Goal: Information Seeking & Learning: Learn about a topic

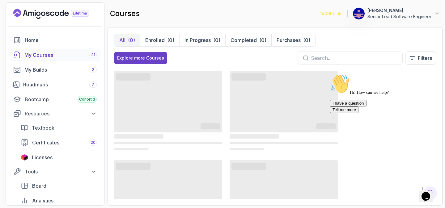
click at [330, 74] on icon "Chat attention grabber" at bounding box center [330, 74] width 0 height 0
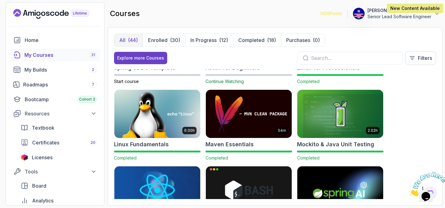
scroll to position [743, 0]
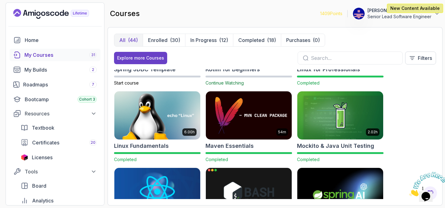
click at [248, 167] on img at bounding box center [249, 192] width 90 height 50
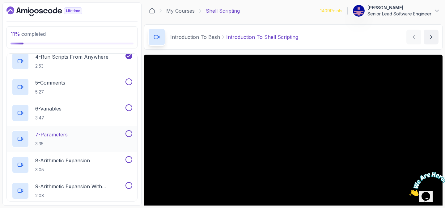
scroll to position [104, 0]
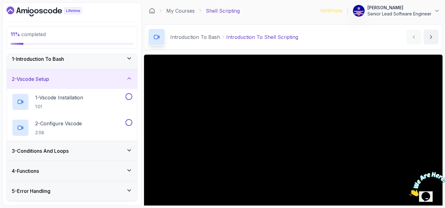
scroll to position [0, 0]
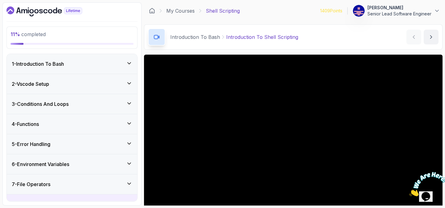
scroll to position [5, 0]
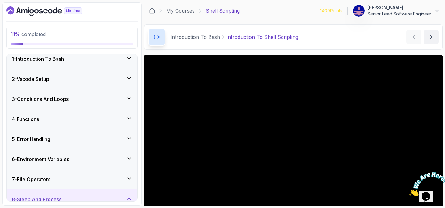
click at [132, 176] on icon at bounding box center [129, 179] width 6 height 6
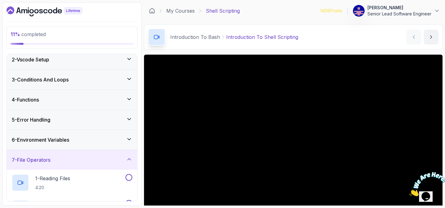
scroll to position [0, 0]
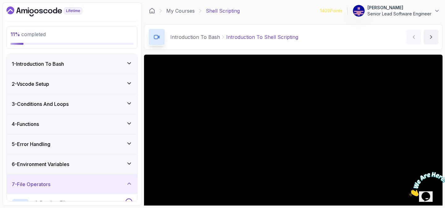
click at [132, 154] on div "6 - Environment Variables" at bounding box center [72, 164] width 130 height 20
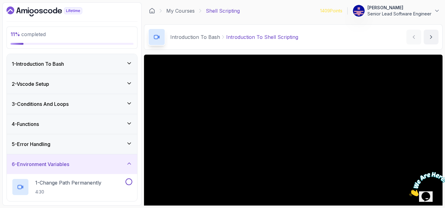
click at [129, 60] on icon at bounding box center [129, 63] width 6 height 6
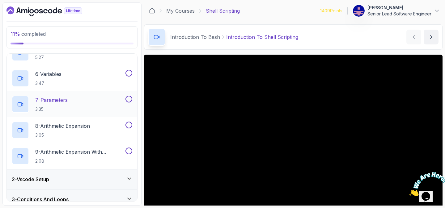
scroll to position [141, 0]
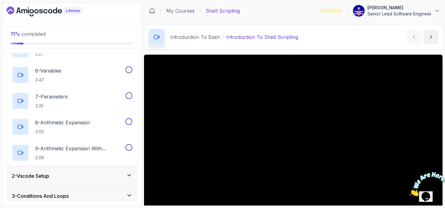
click at [131, 166] on div "2 - Vscode Setup" at bounding box center [72, 176] width 130 height 20
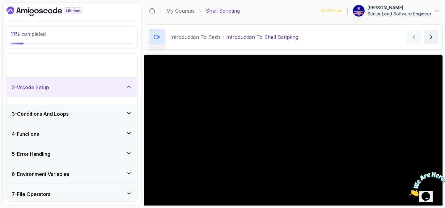
scroll to position [0, 0]
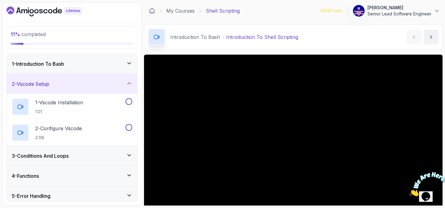
click at [129, 152] on icon at bounding box center [129, 155] width 6 height 6
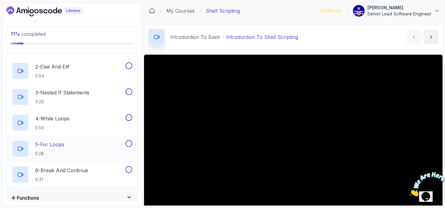
scroll to position [83, 0]
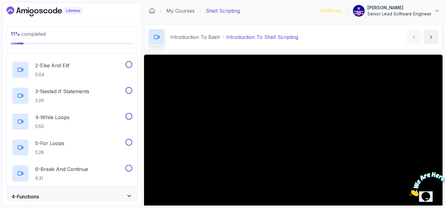
click at [130, 193] on icon at bounding box center [129, 196] width 6 height 6
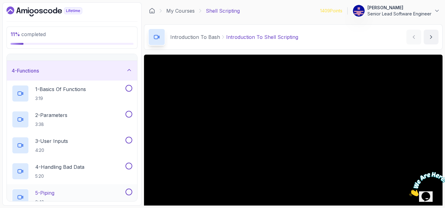
scroll to position [63, 0]
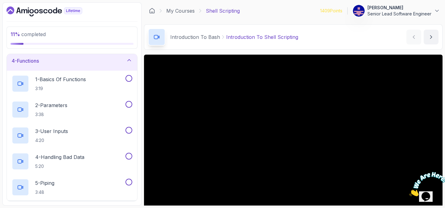
click at [131, 201] on div "5 - Error Handling" at bounding box center [72, 211] width 130 height 20
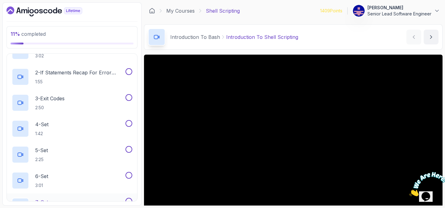
scroll to position [122, 0]
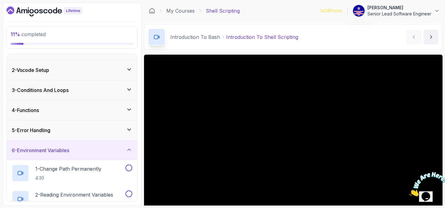
scroll to position [24, 0]
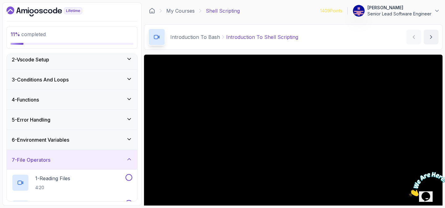
scroll to position [0, 0]
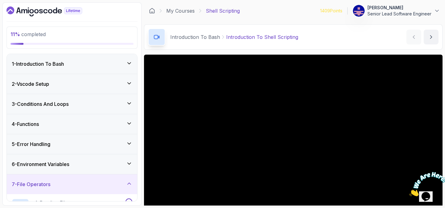
click at [132, 80] on icon at bounding box center [129, 83] width 6 height 6
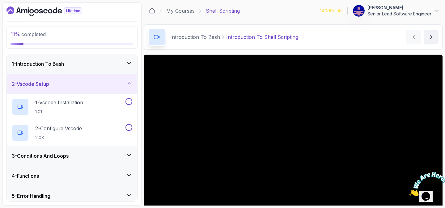
click at [131, 60] on icon at bounding box center [129, 63] width 6 height 6
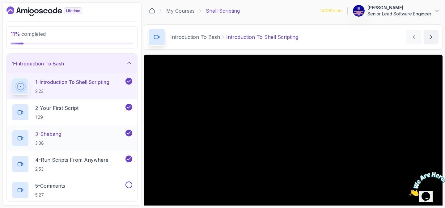
click at [48, 130] on p "3 - Shebang" at bounding box center [48, 133] width 26 height 7
